Goal: Information Seeking & Learning: Learn about a topic

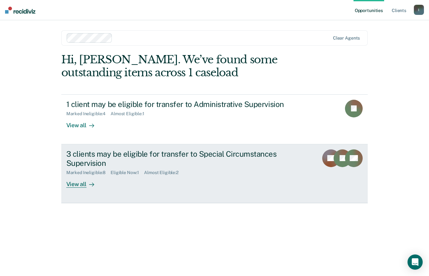
click at [347, 156] on rect at bounding box center [354, 158] width 18 height 18
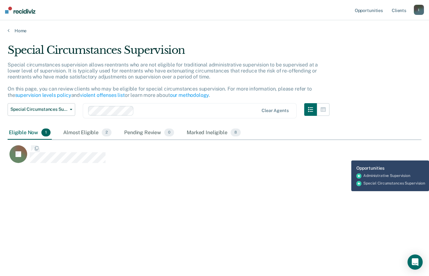
scroll to position [180, 409]
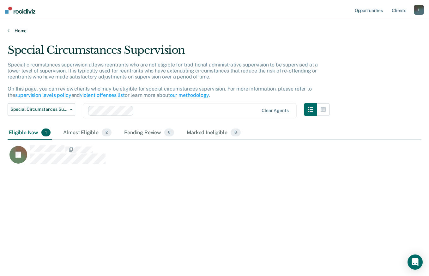
click at [20, 30] on link "Home" at bounding box center [215, 31] width 414 height 6
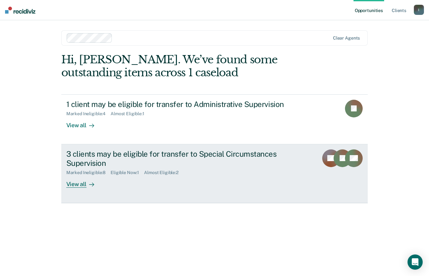
click at [74, 186] on div "View all" at bounding box center [83, 181] width 35 height 12
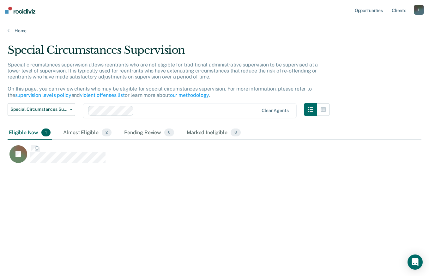
scroll to position [180, 409]
click at [23, 31] on link "Home" at bounding box center [215, 31] width 414 height 6
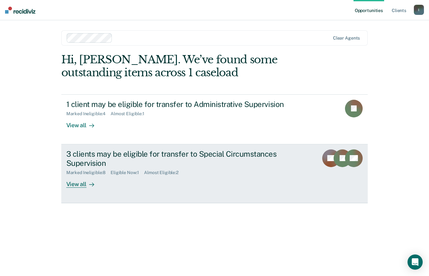
click at [101, 150] on div "3 clients may be eligible for transfer to Special Circumstances Supervision" at bounding box center [177, 158] width 222 height 18
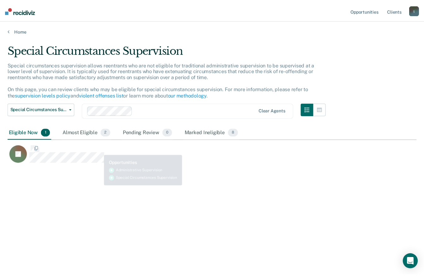
scroll to position [180, 409]
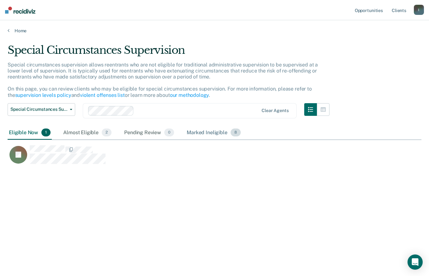
click at [217, 133] on div "Marked Ineligible 8" at bounding box center [214, 133] width 57 height 14
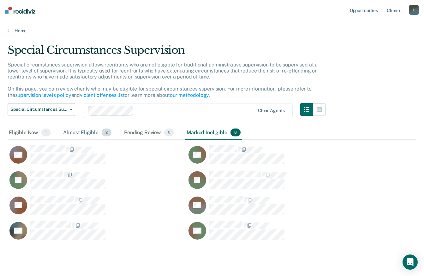
click at [97, 134] on div "Almost Eligible 2" at bounding box center [87, 133] width 51 height 14
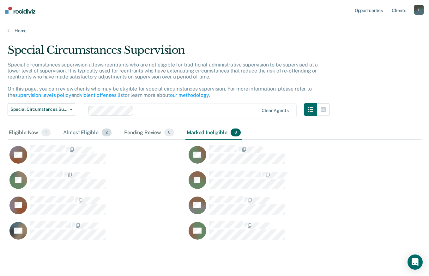
scroll to position [5, 5]
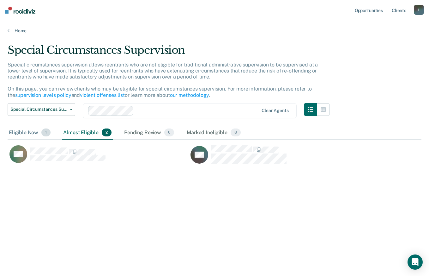
click at [27, 133] on div "Eligible Now 1" at bounding box center [30, 133] width 44 height 14
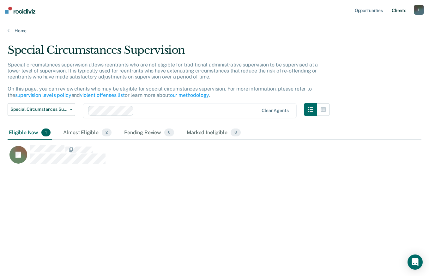
click at [402, 7] on link "Client s" at bounding box center [399, 10] width 17 height 20
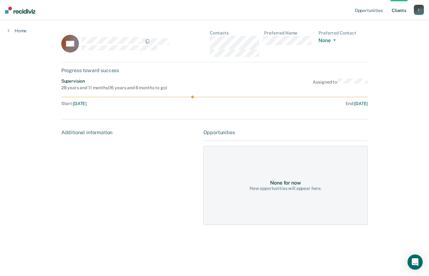
drag, startPoint x: 193, startPoint y: 96, endPoint x: 166, endPoint y: 95, distance: 26.9
click at [166, 95] on icon at bounding box center [214, 96] width 307 height 3
